Goal: Browse casually

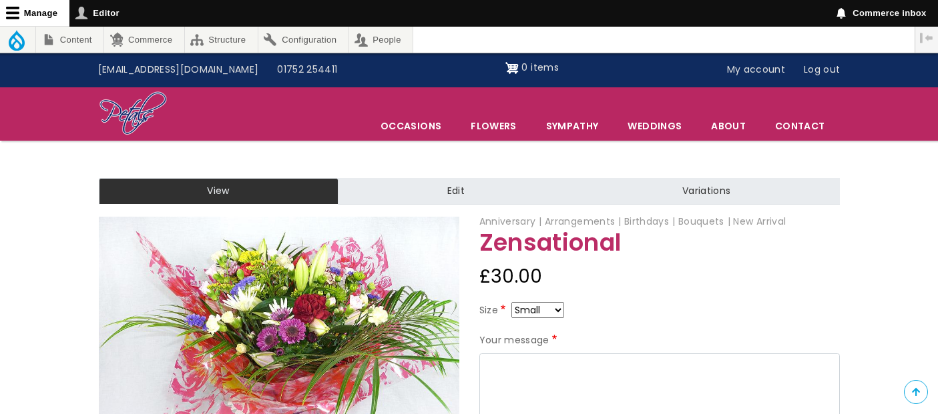
scroll to position [59, 0]
